Goal: Task Accomplishment & Management: Manage account settings

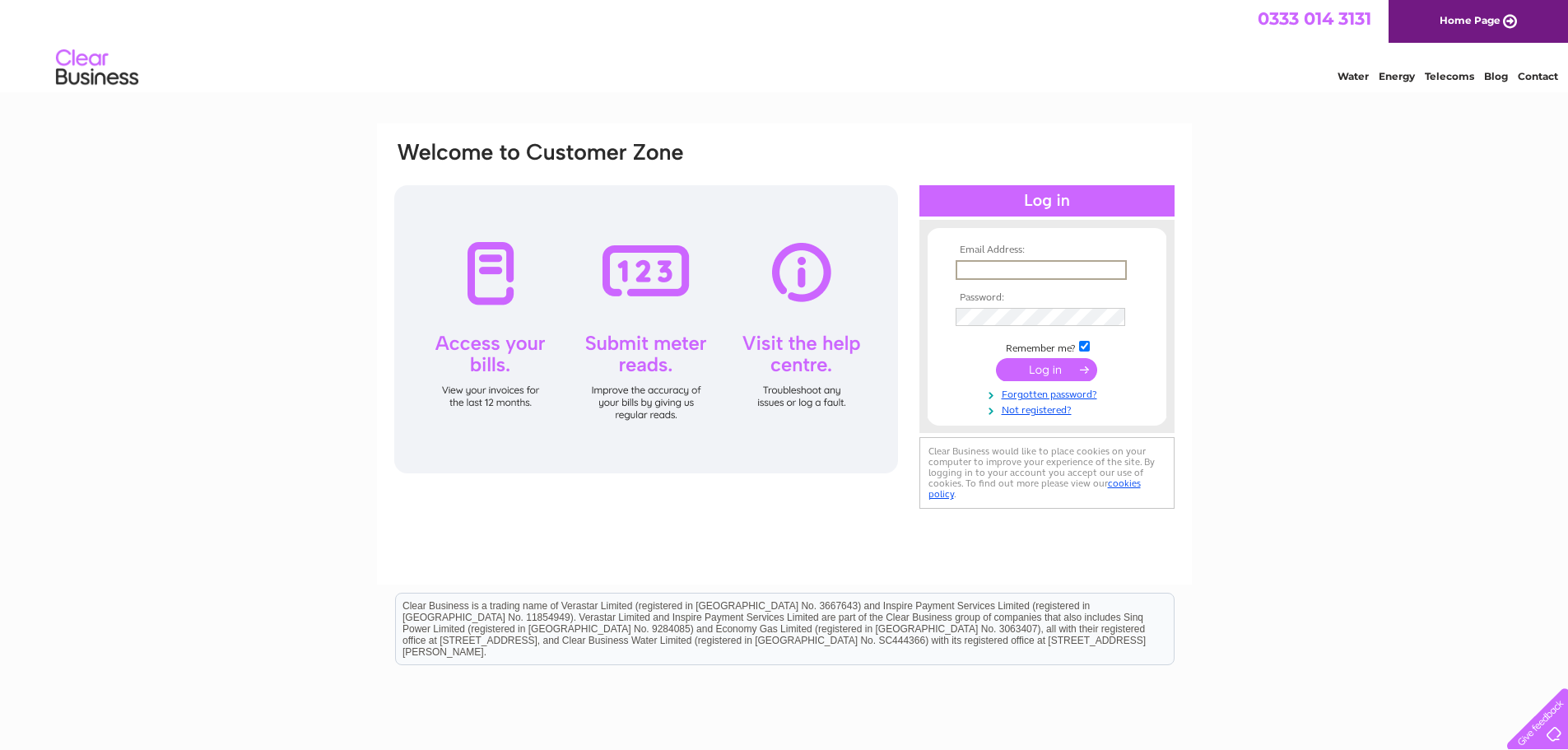
click at [960, 271] on input "text" at bounding box center [1042, 269] width 171 height 20
type input "arbroathartisan@btconnect.com"
click at [1035, 368] on input "submit" at bounding box center [1047, 368] width 101 height 23
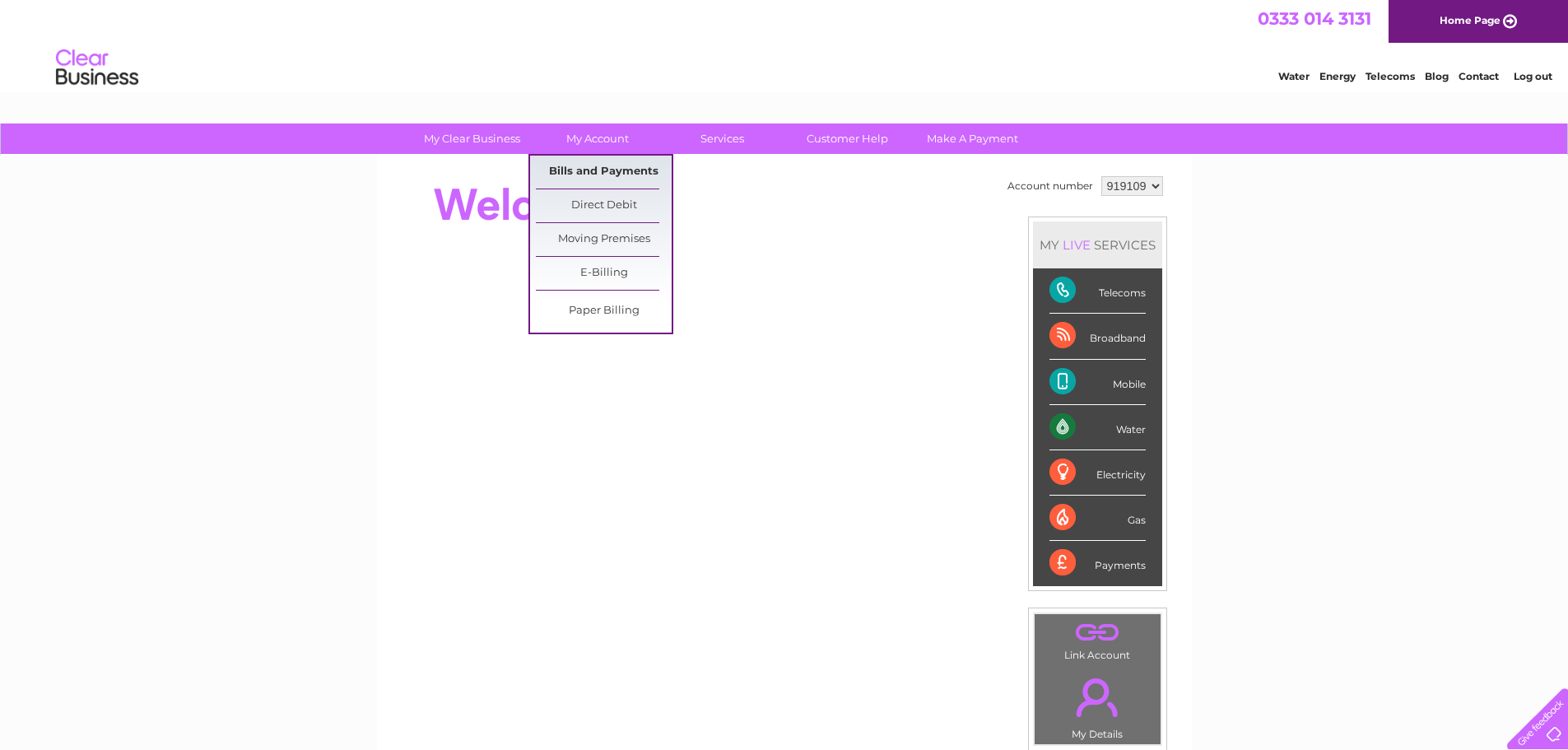
click at [598, 171] on link "Bills and Payments" at bounding box center [604, 171] width 135 height 33
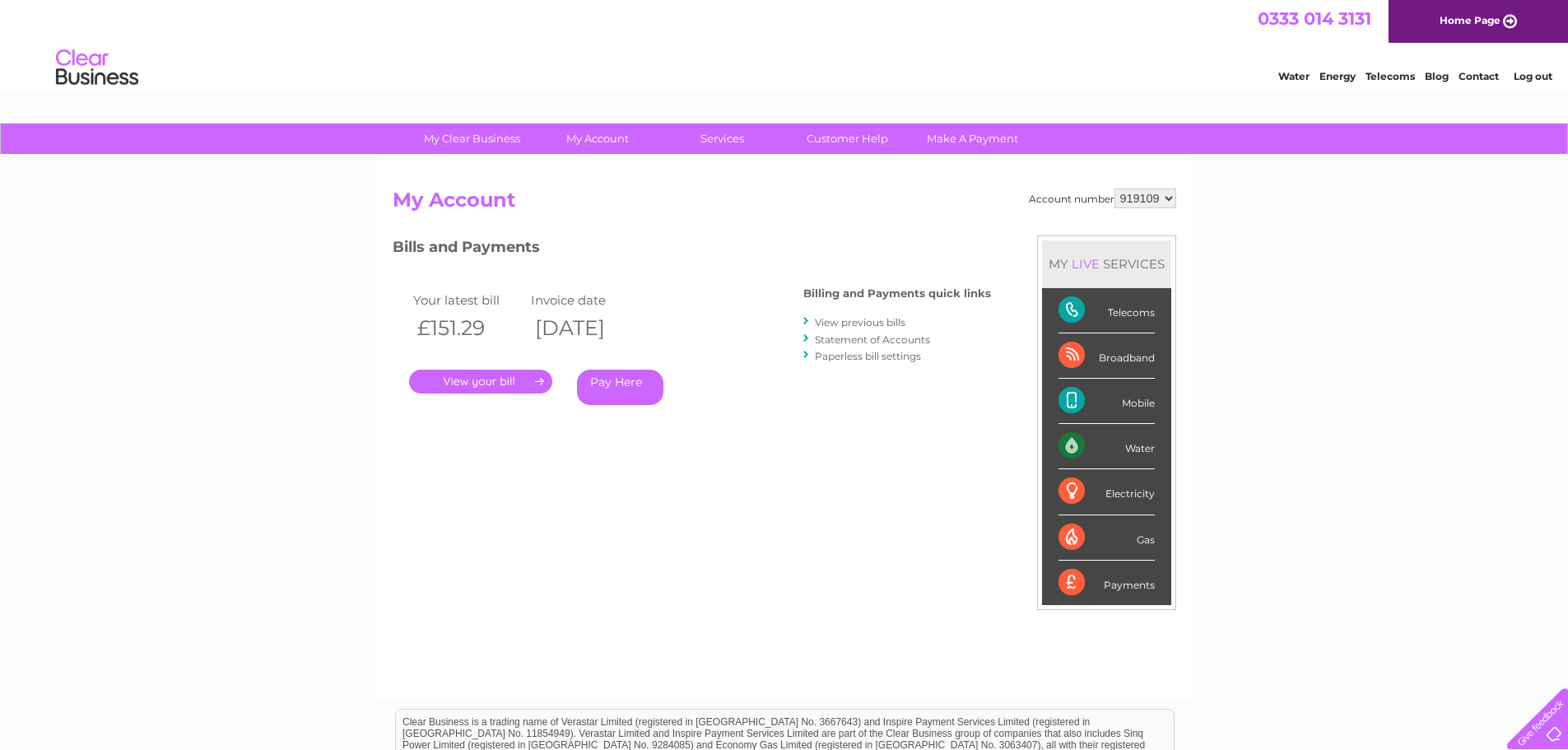
click at [482, 379] on link "." at bounding box center [480, 381] width 143 height 24
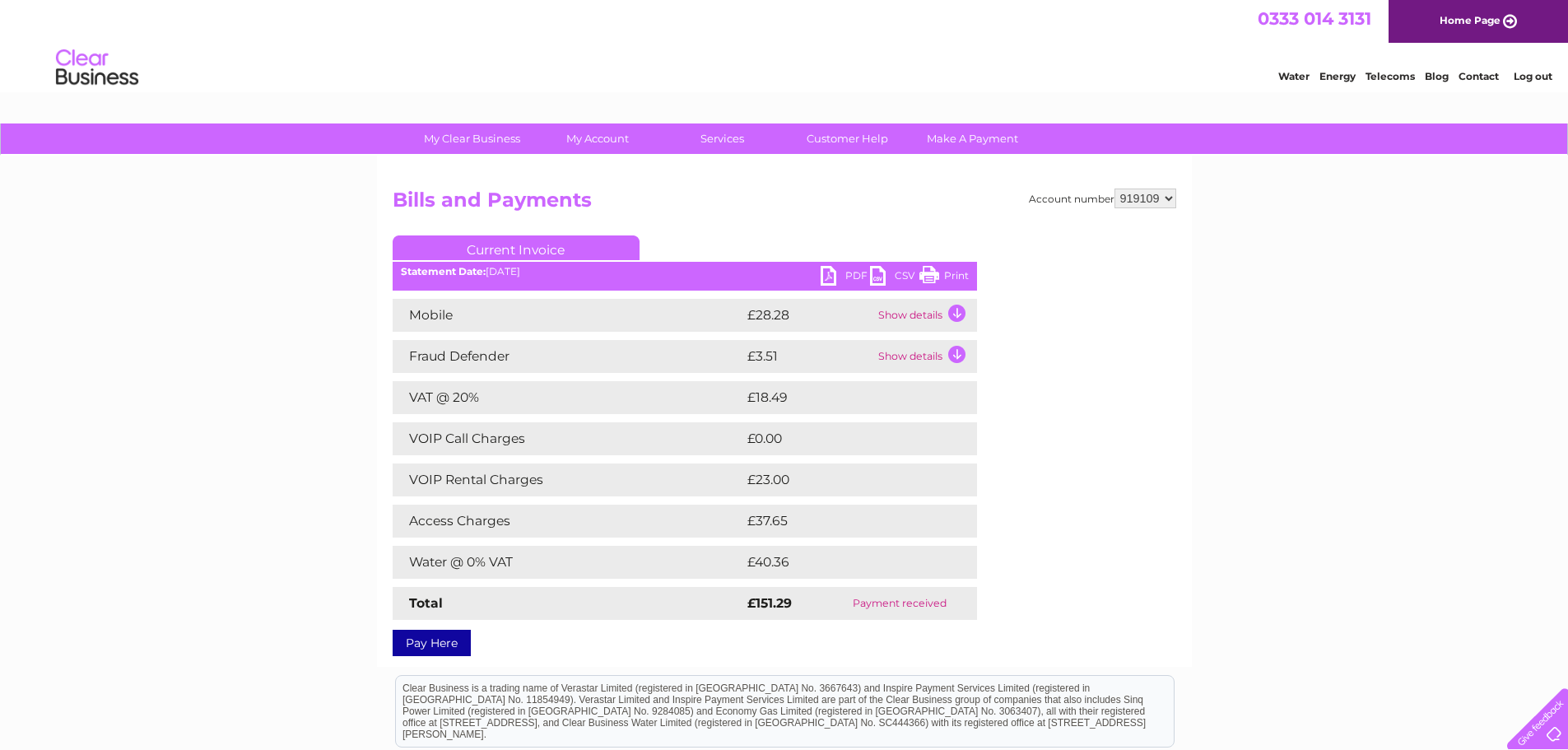
click at [834, 271] on link "PDF" at bounding box center [845, 278] width 50 height 24
click at [1529, 74] on link "Log out" at bounding box center [1533, 76] width 39 height 12
